Goal: Task Accomplishment & Management: Manage account settings

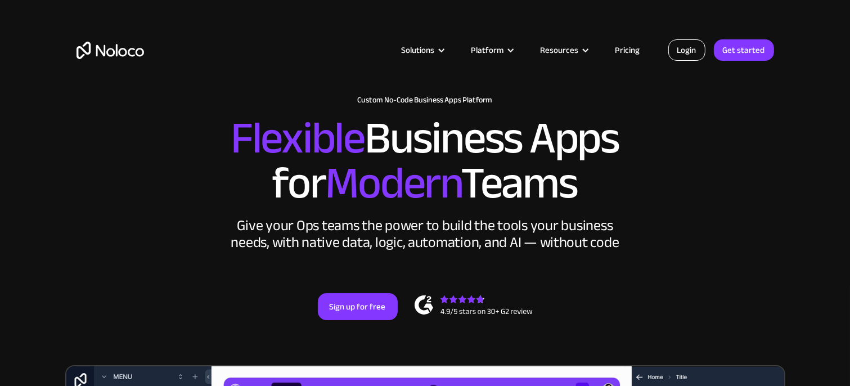
click at [683, 48] on link "Login" at bounding box center [686, 49] width 37 height 21
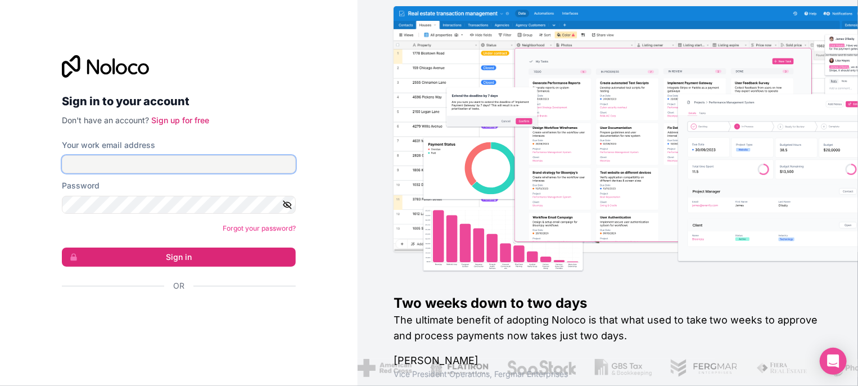
click at [155, 161] on input "Your work email address" at bounding box center [179, 164] width 234 height 18
type input "grace@kota.io"
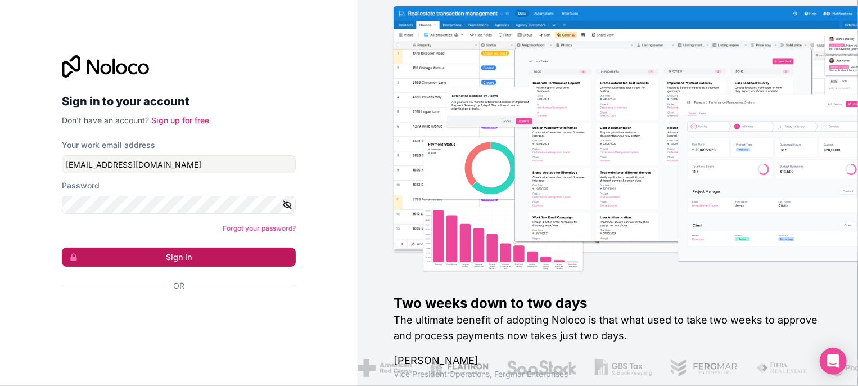
click at [133, 251] on button "Sign in" at bounding box center [179, 256] width 234 height 19
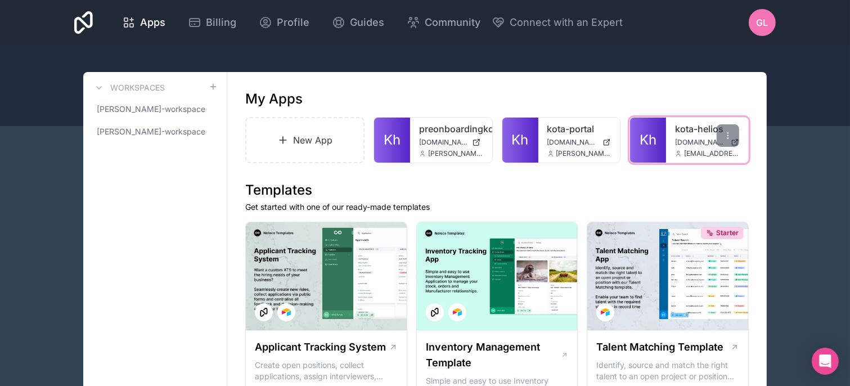
click at [673, 145] on div "kota-helios helios.hub.kota.io grace@kota.io" at bounding box center [707, 140] width 82 height 45
click at [656, 143] on span "Kh" at bounding box center [647, 140] width 17 height 18
